Goal: Communication & Community: Answer question/provide support

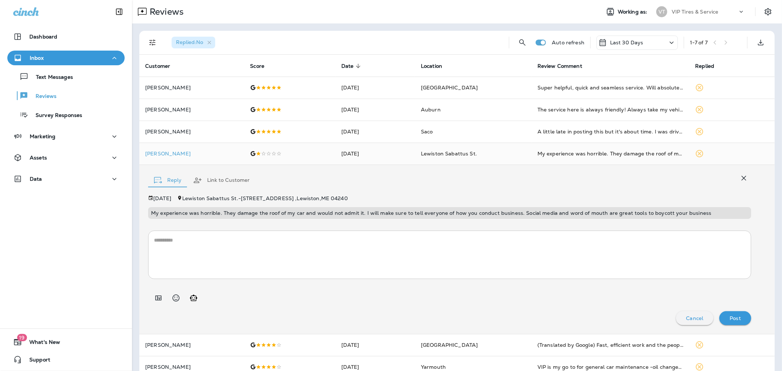
click at [265, 258] on textarea at bounding box center [449, 254] width 591 height 37
click at [161, 299] on icon "Add in a premade template" at bounding box center [158, 297] width 6 height 5
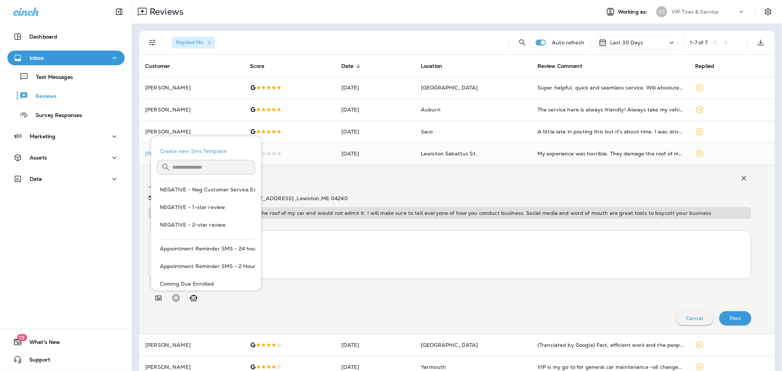
click at [324, 262] on textarea at bounding box center [449, 254] width 591 height 37
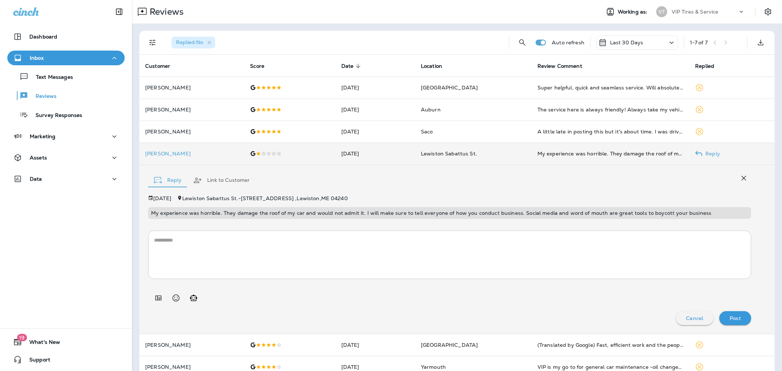
drag, startPoint x: 187, startPoint y: 152, endPoint x: 144, endPoint y: 154, distance: 42.6
click at [144, 154] on td "[PERSON_NAME]" at bounding box center [191, 154] width 105 height 22
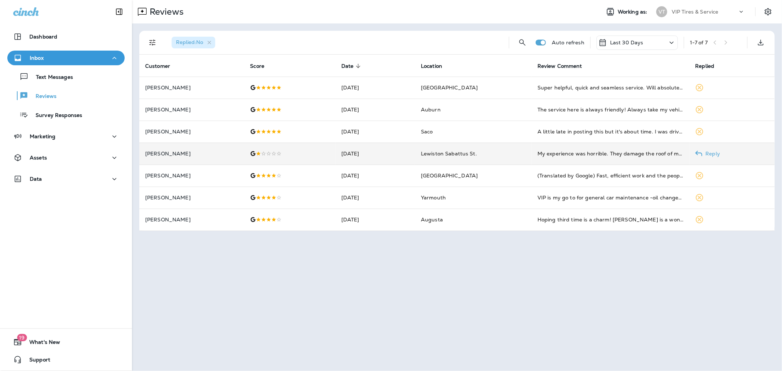
copy p "[PERSON_NAME]"
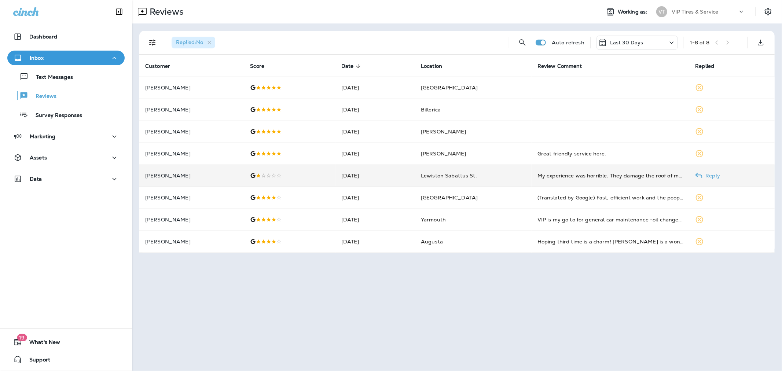
click at [208, 166] on td "[PERSON_NAME]" at bounding box center [191, 176] width 105 height 22
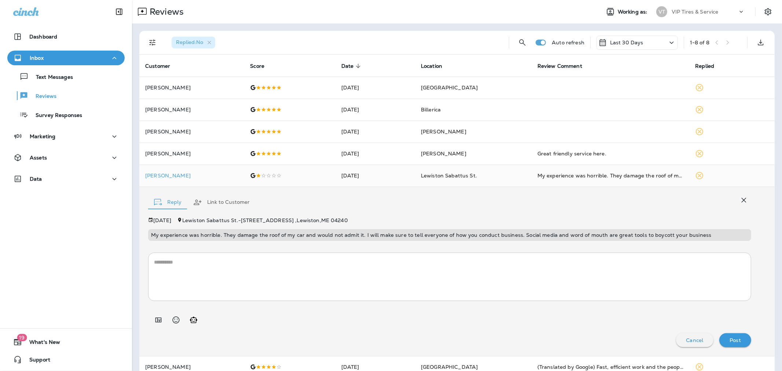
click at [227, 265] on textarea at bounding box center [449, 276] width 591 height 37
click at [160, 316] on icon "Add in a premade template" at bounding box center [158, 320] width 9 height 9
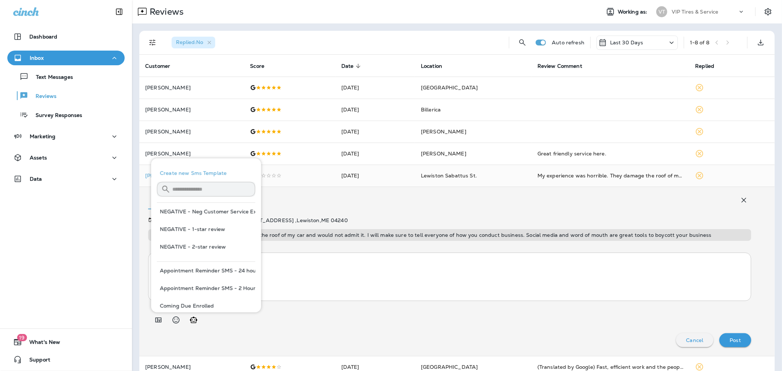
click at [303, 271] on textarea at bounding box center [449, 276] width 591 height 37
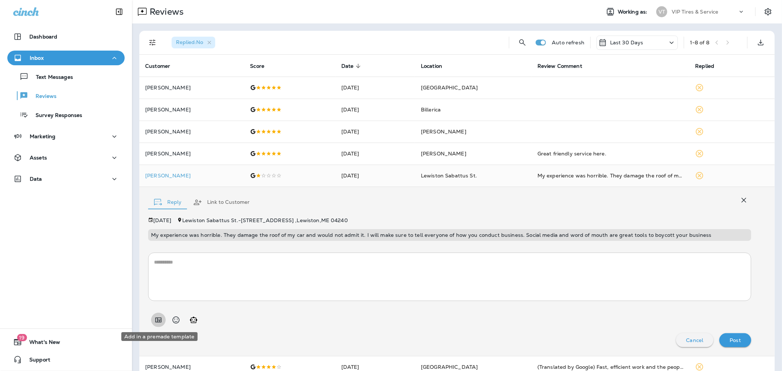
click at [158, 320] on icon "Add in a premade template" at bounding box center [158, 319] width 6 height 5
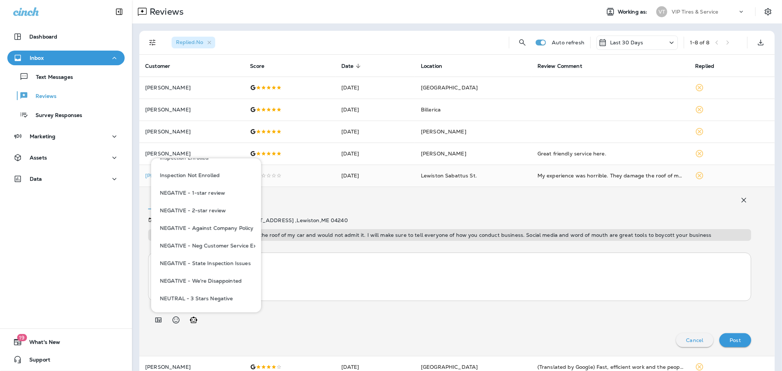
scroll to position [285, 0]
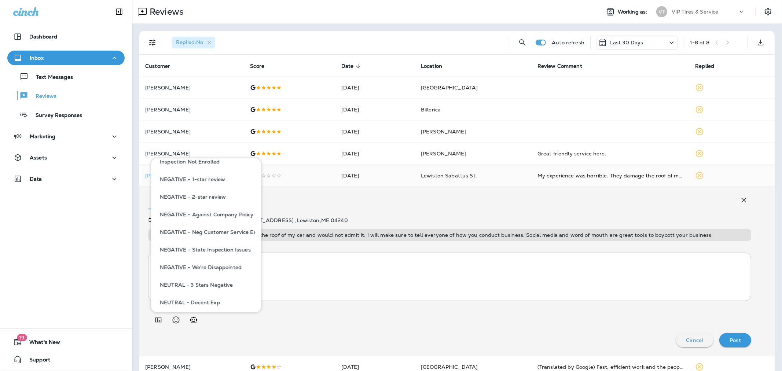
click at [202, 270] on button "NEGATIVE - We're Disappointed" at bounding box center [206, 267] width 98 height 18
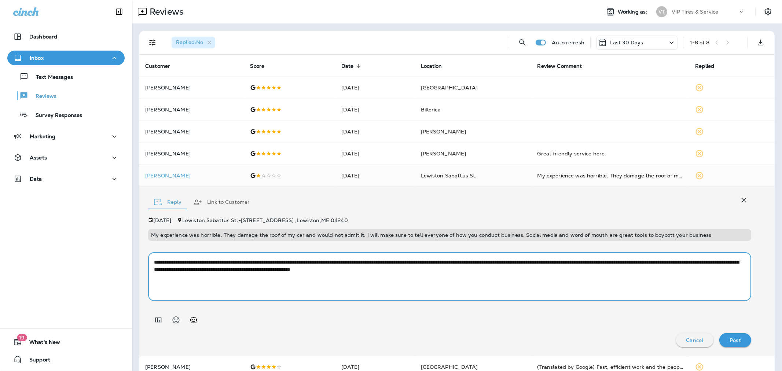
drag, startPoint x: 266, startPoint y: 268, endPoint x: 244, endPoint y: 266, distance: 22.1
click at [244, 266] on textarea "**********" at bounding box center [446, 276] width 585 height 37
type textarea "**********"
click at [729, 338] on p "Post" at bounding box center [734, 340] width 11 height 6
